Goal: Transaction & Acquisition: Download file/media

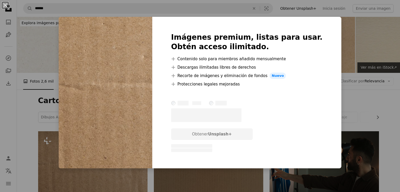
scroll to position [79, 0]
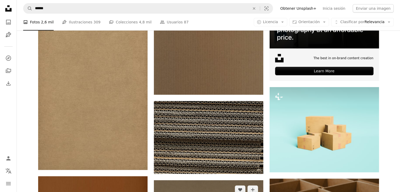
scroll to position [184, 0]
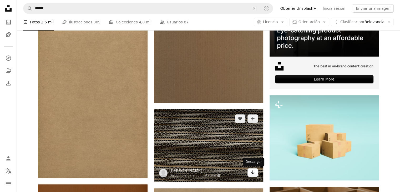
click at [256, 174] on link "Arrow pointing down" at bounding box center [252, 172] width 11 height 8
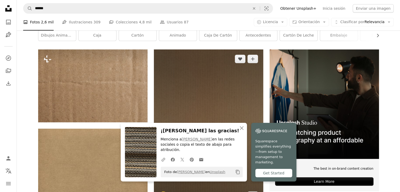
scroll to position [79, 0]
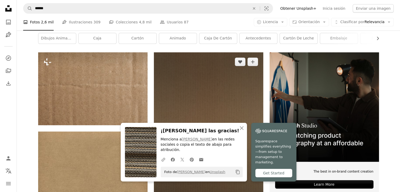
click at [225, 101] on img at bounding box center [208, 130] width 109 height 156
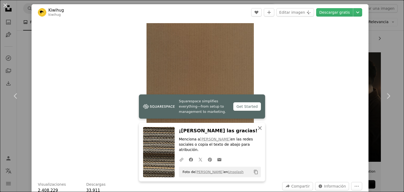
click at [257, 131] on icon "An X shape" at bounding box center [260, 128] width 6 height 6
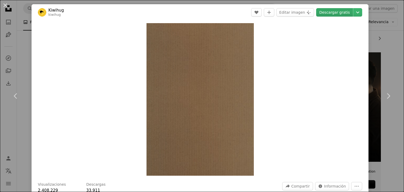
click at [338, 14] on link "Descargar gratis" at bounding box center [334, 12] width 37 height 8
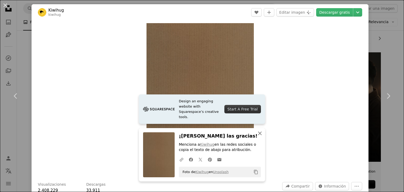
click at [259, 131] on icon "An X shape" at bounding box center [260, 133] width 6 height 6
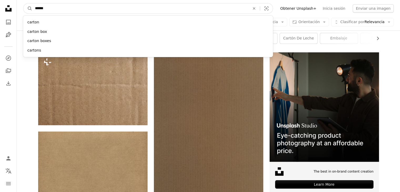
drag, startPoint x: 159, startPoint y: 9, endPoint x: 0, endPoint y: 24, distance: 159.5
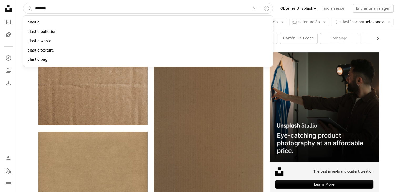
type input "********"
click at [23, 3] on button "A magnifying glass" at bounding box center [27, 8] width 9 height 10
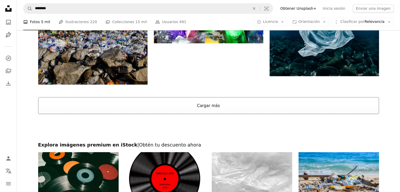
scroll to position [999, 0]
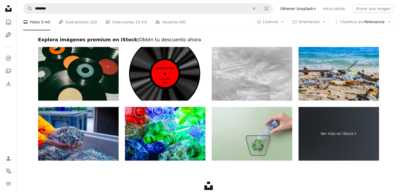
click at [261, 85] on img at bounding box center [252, 74] width 80 height 54
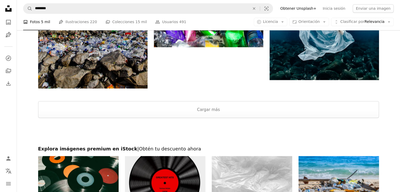
scroll to position [946, 0]
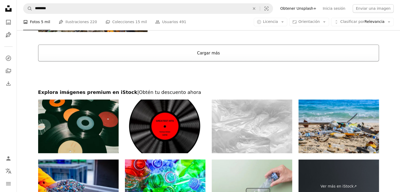
click at [233, 53] on button "Cargar más" at bounding box center [208, 52] width 341 height 17
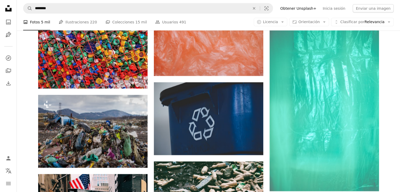
scroll to position [1419, 0]
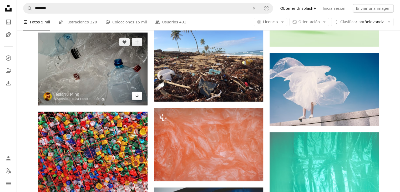
click at [140, 95] on link "Arrow pointing down" at bounding box center [137, 96] width 11 height 8
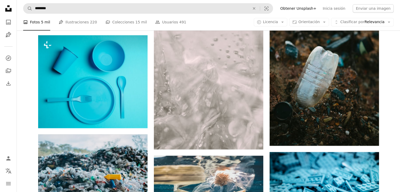
scroll to position [4311, 0]
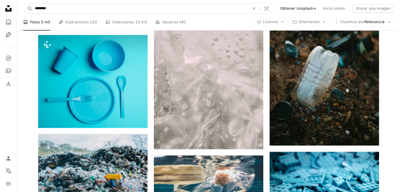
click at [100, 8] on input "********" at bounding box center [140, 8] width 216 height 10
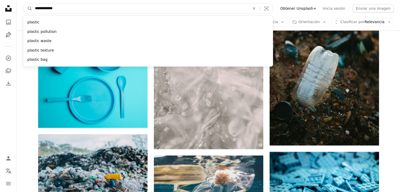
type input "**********"
click button "A magnifying glass" at bounding box center [27, 8] width 9 height 10
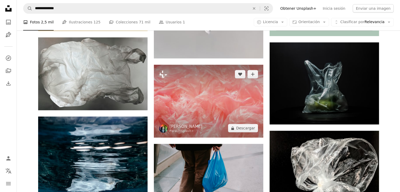
scroll to position [237, 0]
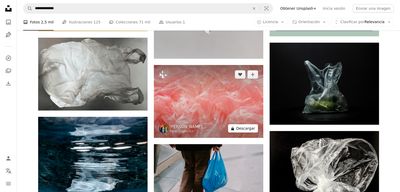
click at [234, 127] on icon "A lock" at bounding box center [233, 128] width 4 height 4
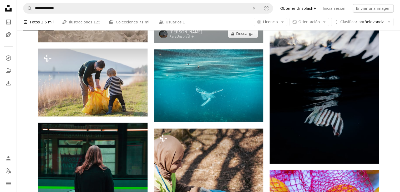
scroll to position [3496, 0]
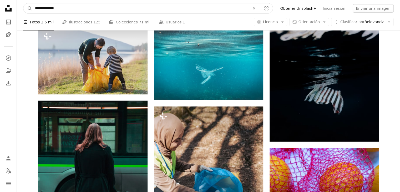
drag, startPoint x: 114, startPoint y: 6, endPoint x: 0, endPoint y: 15, distance: 114.2
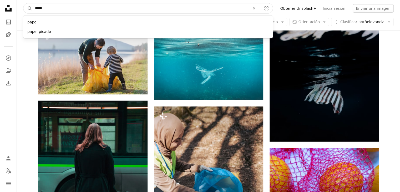
type input "*****"
click at [23, 3] on button "A magnifying glass" at bounding box center [27, 8] width 9 height 10
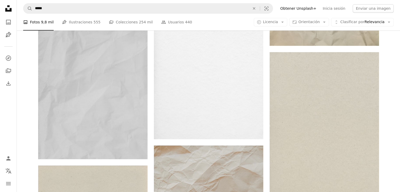
scroll to position [368, 0]
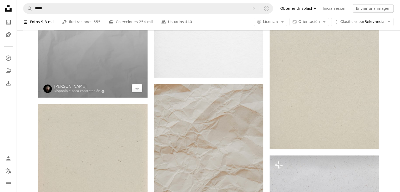
click at [135, 86] on icon "Arrow pointing down" at bounding box center [137, 88] width 4 height 6
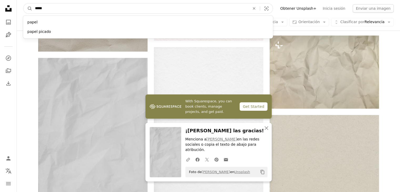
scroll to position [97, 0]
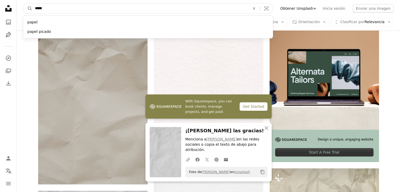
drag, startPoint x: 114, startPoint y: 5, endPoint x: 0, endPoint y: -14, distance: 115.4
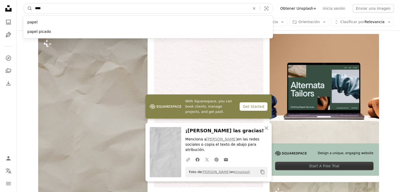
type input "*****"
click button "A magnifying glass" at bounding box center [27, 8] width 9 height 10
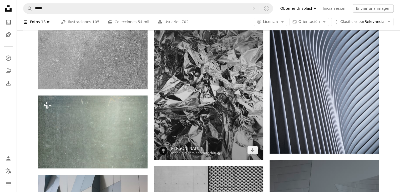
scroll to position [499, 0]
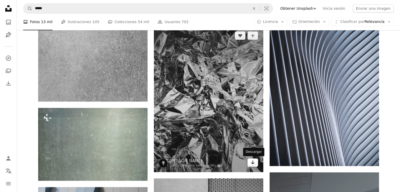
click at [253, 164] on icon "Arrow pointing down" at bounding box center [253, 162] width 4 height 6
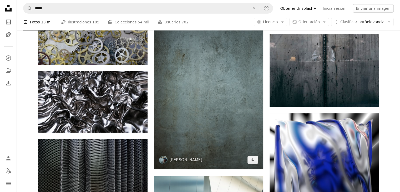
scroll to position [1367, 0]
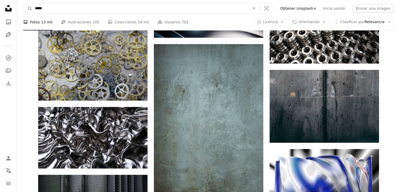
drag, startPoint x: 5, startPoint y: -6, endPoint x: 2, endPoint y: -6, distance: 3.7
click at [2, 0] on html "Unsplash logo Página de inicio de Unsplash A photo Pen Tool A compass A stack o…" at bounding box center [200, 23] width 400 height 2612
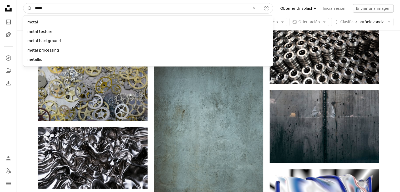
type input "******"
click button "A magnifying glass" at bounding box center [27, 8] width 9 height 10
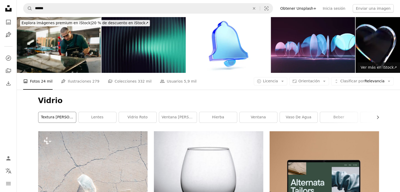
click at [57, 117] on link "textura [PERSON_NAME]" at bounding box center [57, 117] width 38 height 11
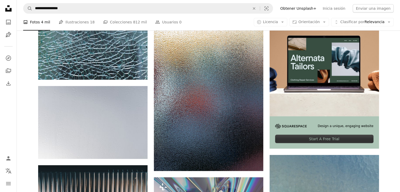
scroll to position [79, 0]
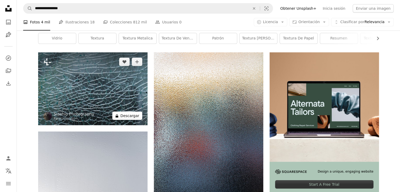
click at [132, 117] on button "A lock Descargar" at bounding box center [127, 115] width 30 height 8
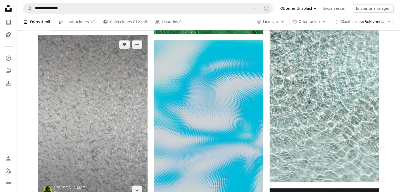
scroll to position [710, 0]
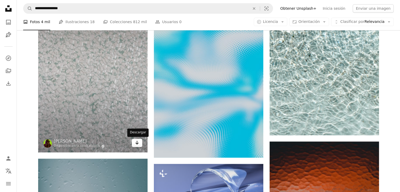
click at [134, 142] on link "Arrow pointing down" at bounding box center [137, 143] width 11 height 8
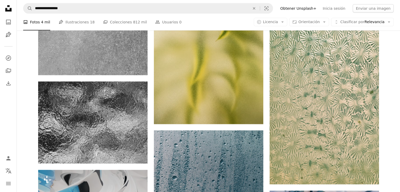
scroll to position [1630, 0]
